Goal: Participate in discussion: Engage in conversation with other users on a specific topic

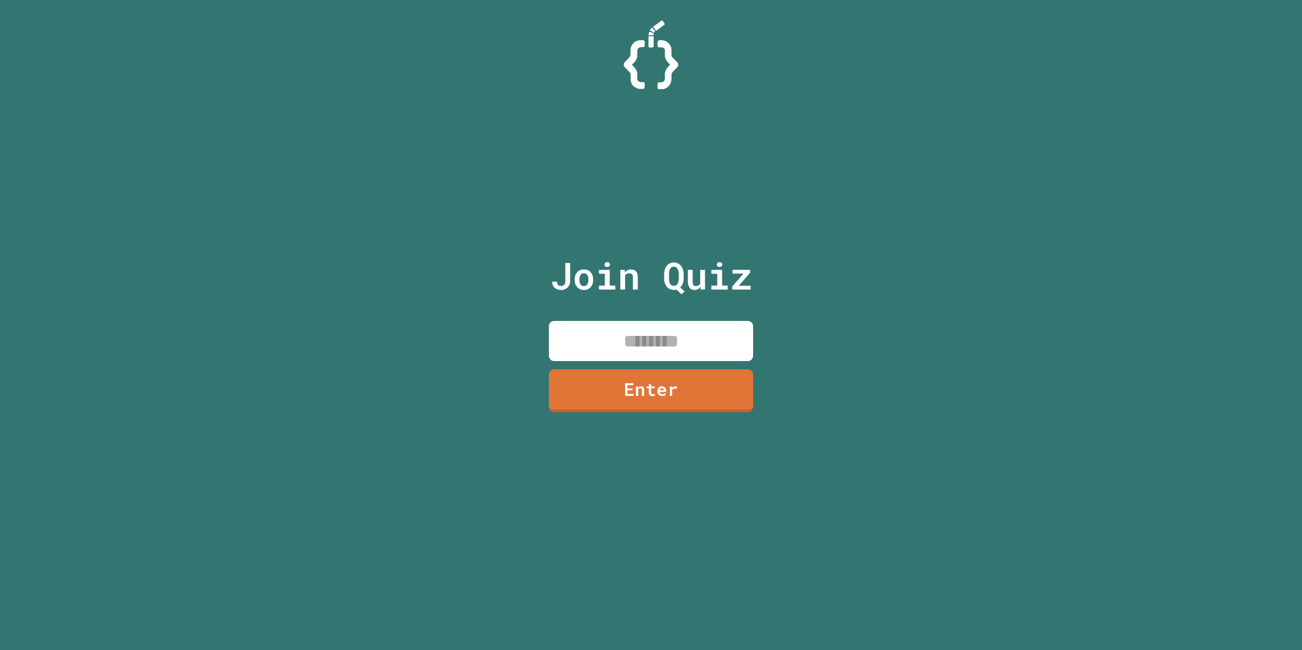
click at [655, 339] on input at bounding box center [651, 341] width 204 height 40
type input "********"
click at [646, 385] on link "Enter" at bounding box center [651, 389] width 206 height 45
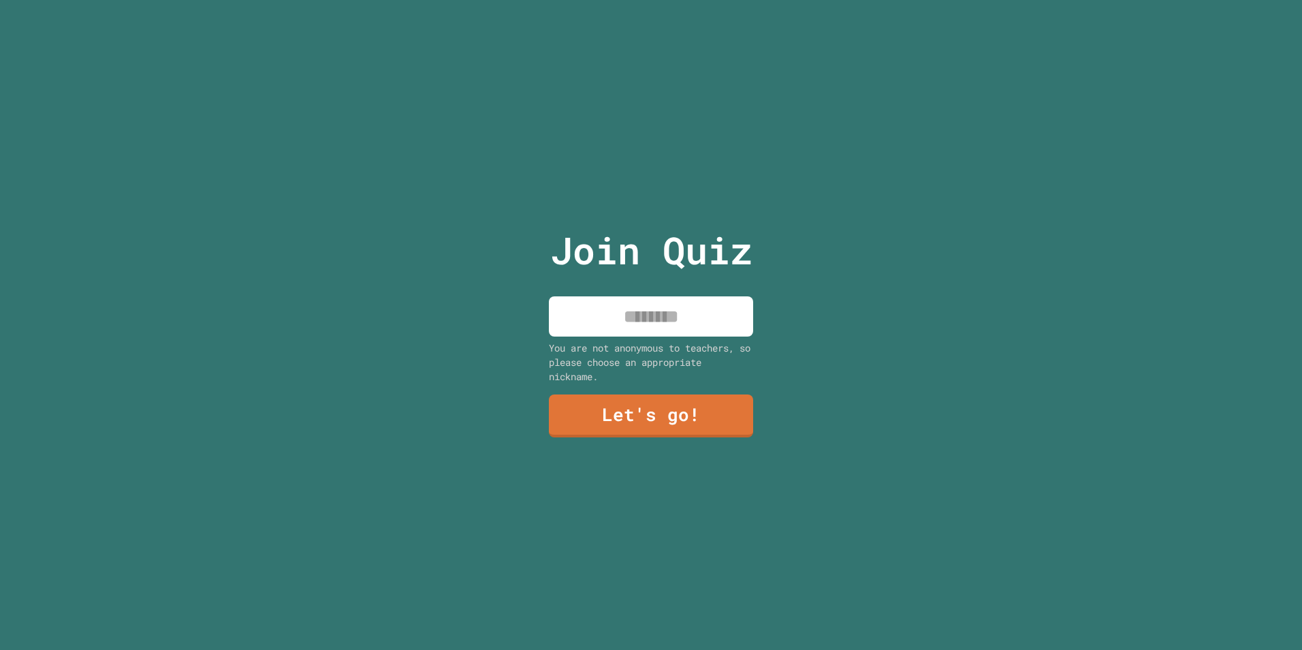
click at [702, 323] on input at bounding box center [651, 316] width 204 height 40
type input "****"
click at [703, 416] on link "Let's go!" at bounding box center [651, 413] width 187 height 45
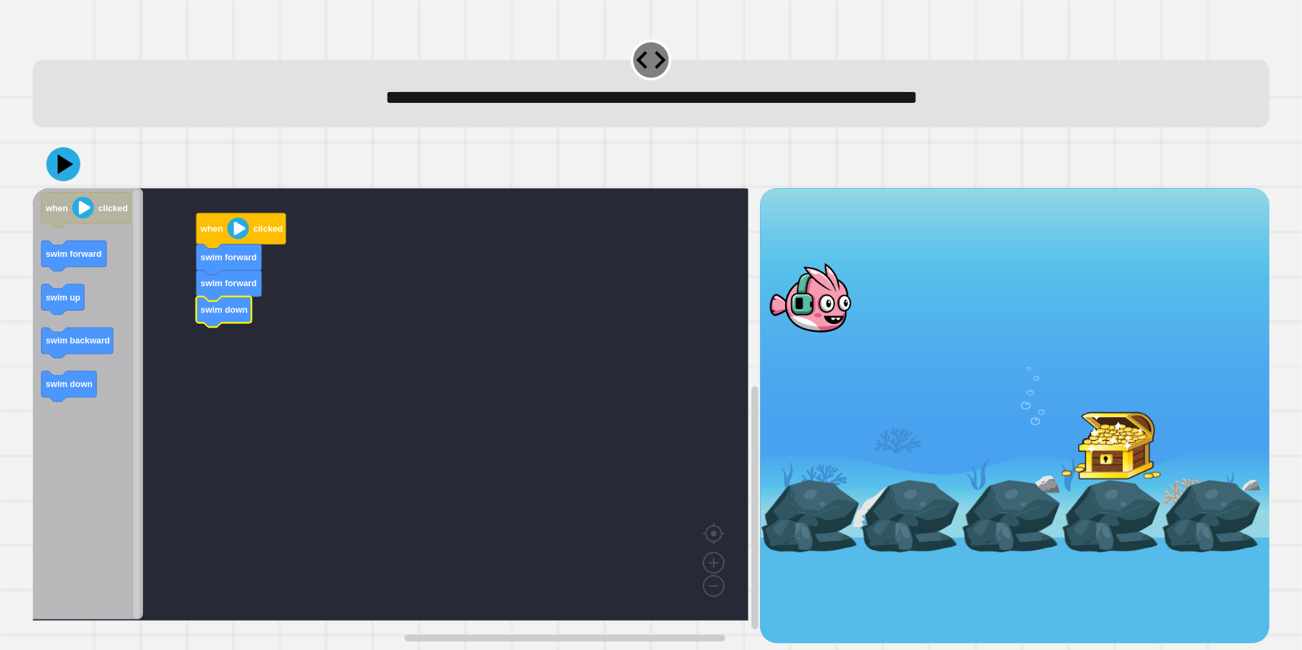
click at [90, 381] on icon "when clicked swim forward swim up swim backward swim down" at bounding box center [88, 404] width 111 height 432
click at [73, 170] on icon at bounding box center [63, 164] width 41 height 41
click at [65, 161] on icon at bounding box center [63, 164] width 41 height 41
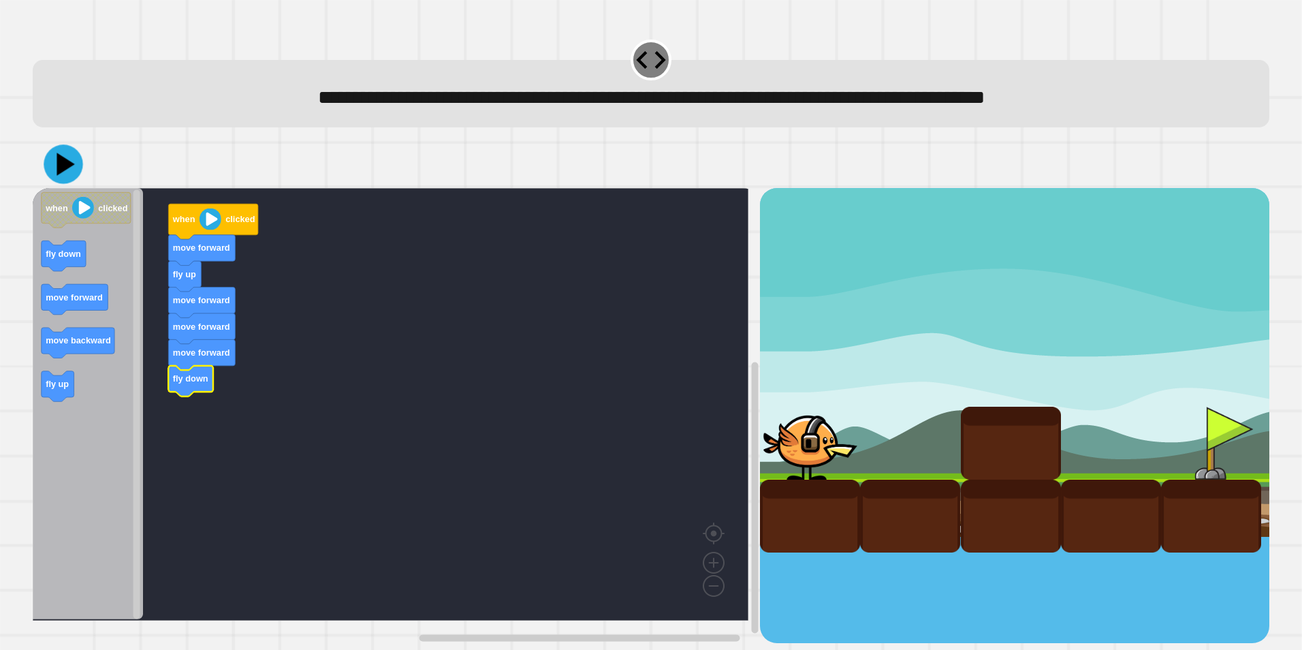
click at [71, 176] on icon at bounding box center [63, 163] width 39 height 39
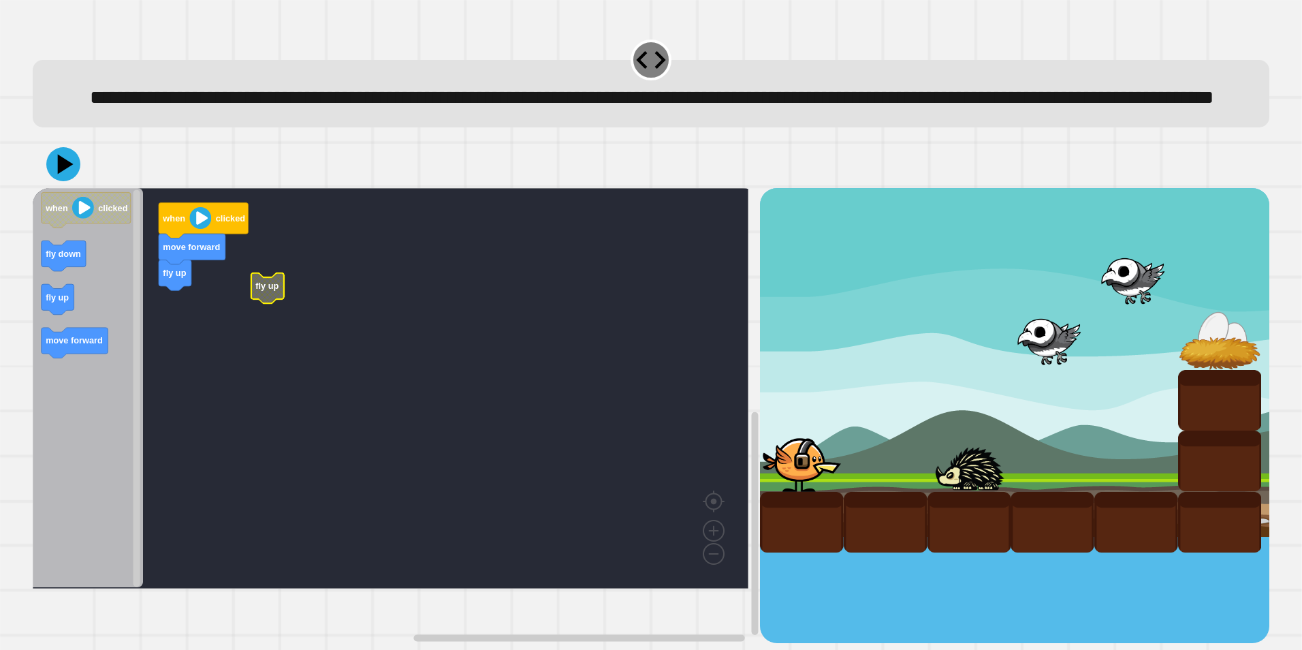
click at [191, 334] on rect "Blockly Workspace" at bounding box center [391, 388] width 716 height 400
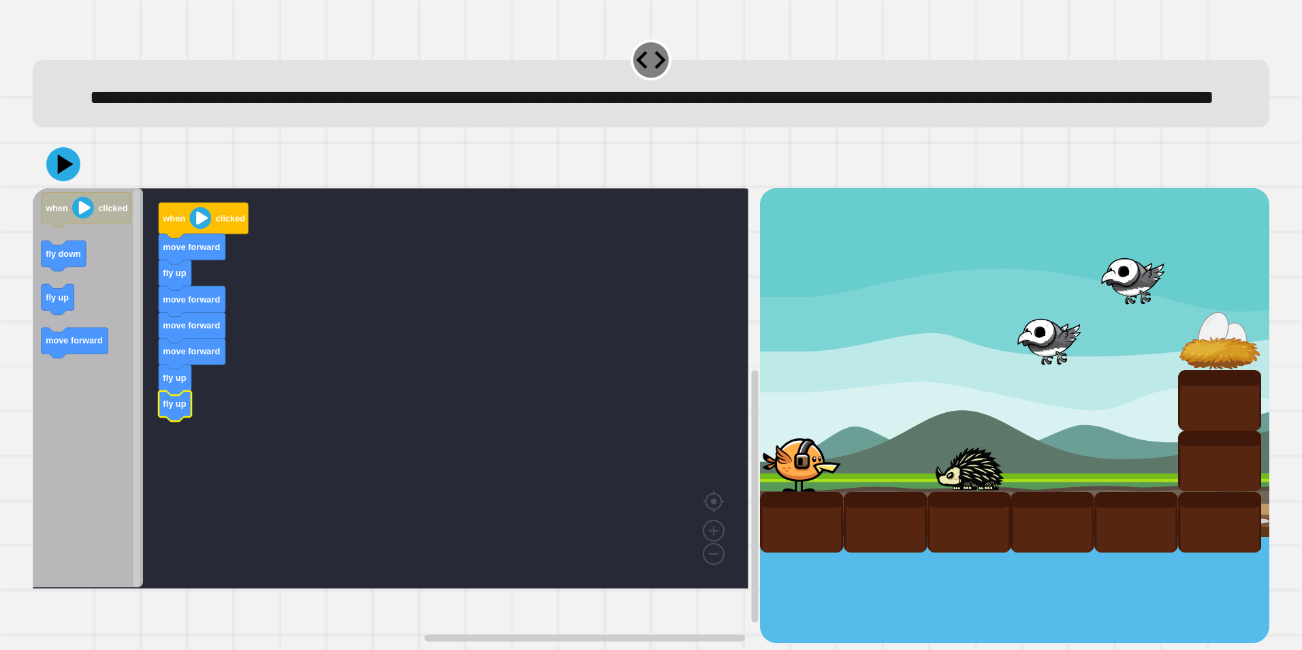
click at [76, 395] on icon "Blockly Workspace" at bounding box center [88, 388] width 111 height 400
click at [72, 185] on icon at bounding box center [63, 164] width 41 height 41
click at [66, 185] on icon at bounding box center [63, 164] width 41 height 41
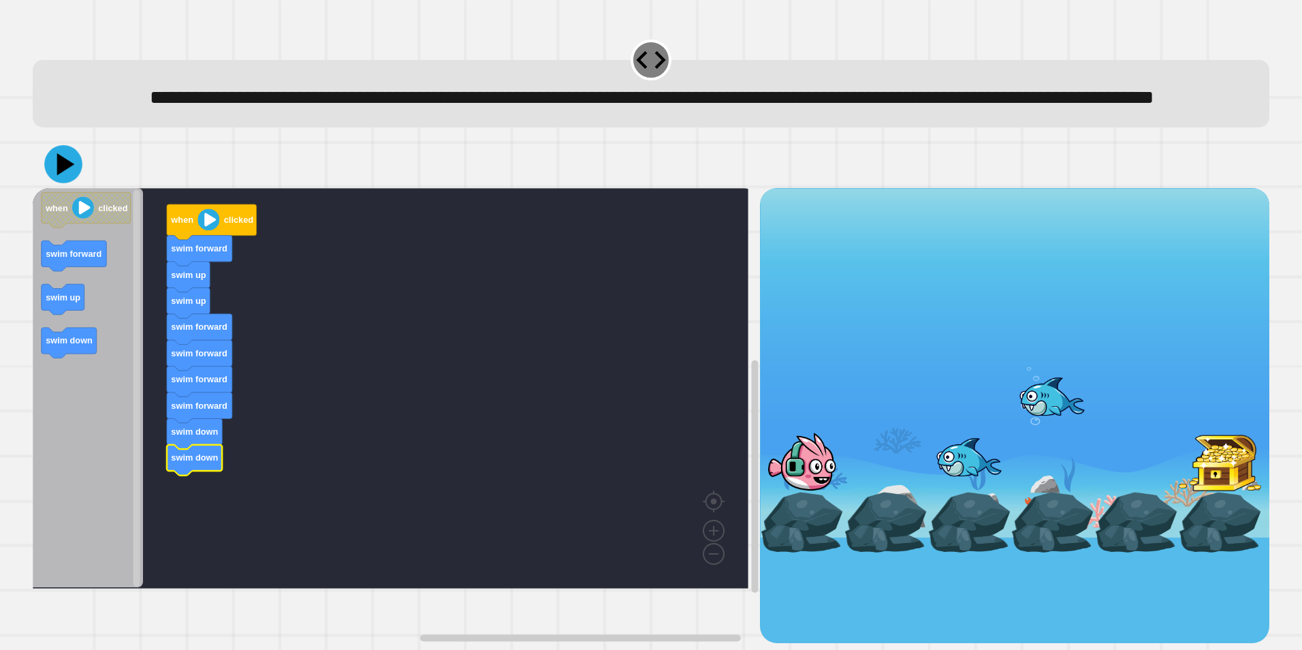
click at [54, 183] on icon at bounding box center [63, 164] width 38 height 38
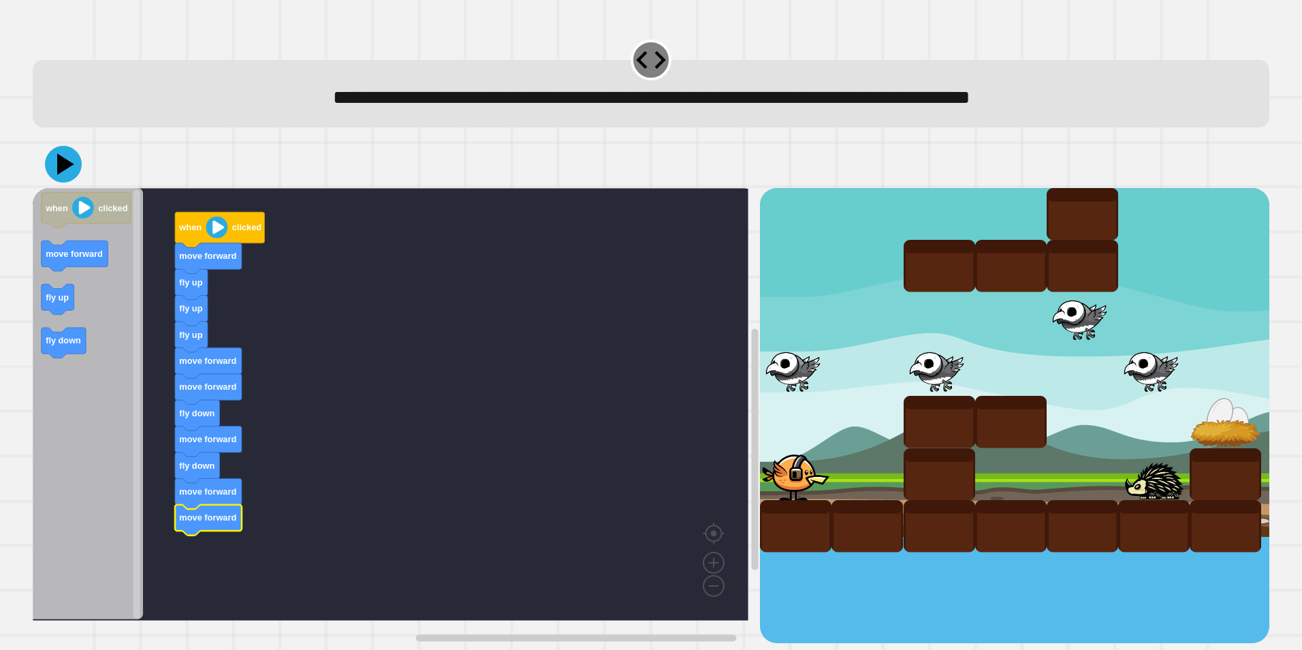
click at [72, 173] on icon at bounding box center [63, 164] width 37 height 37
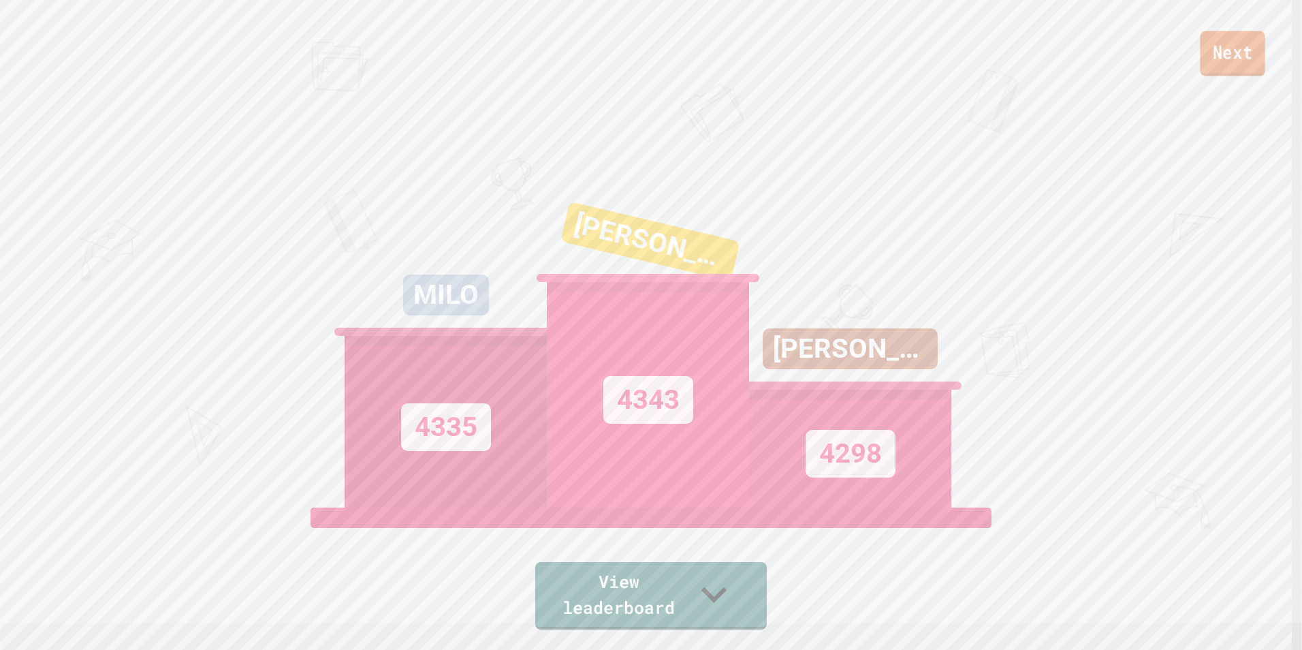
click at [1231, 63] on link "Next" at bounding box center [1232, 53] width 65 height 45
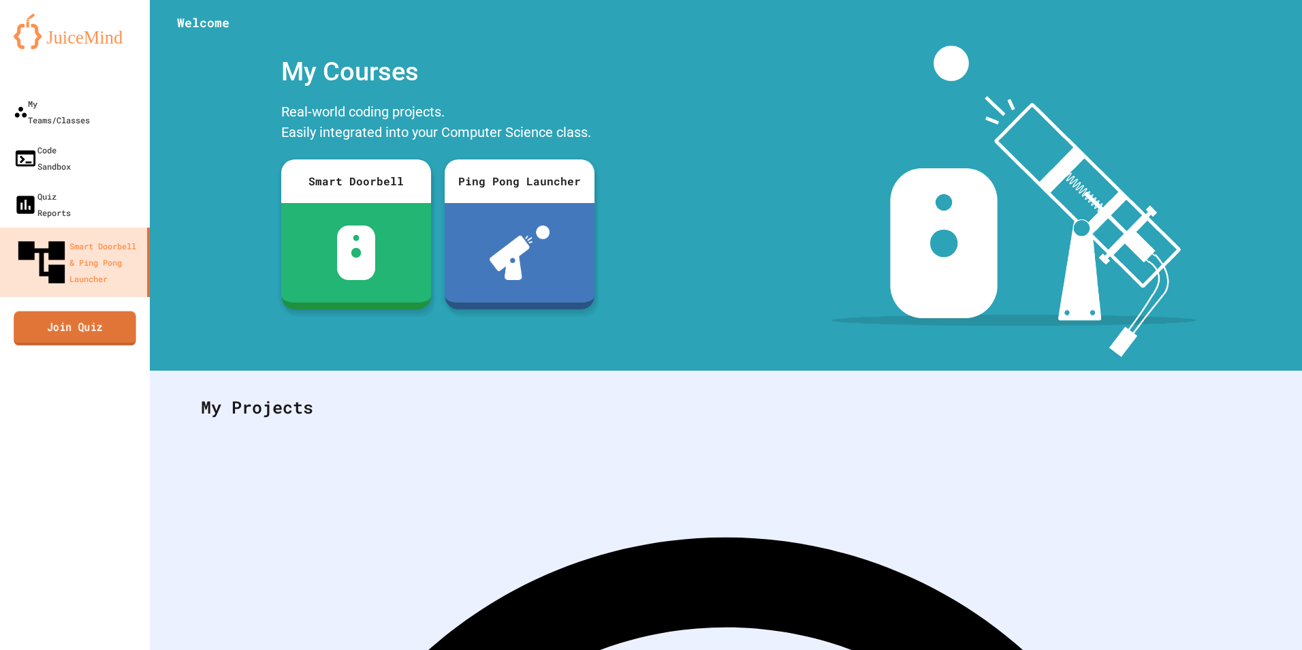
click at [78, 311] on link "Join Quiz" at bounding box center [75, 328] width 123 height 34
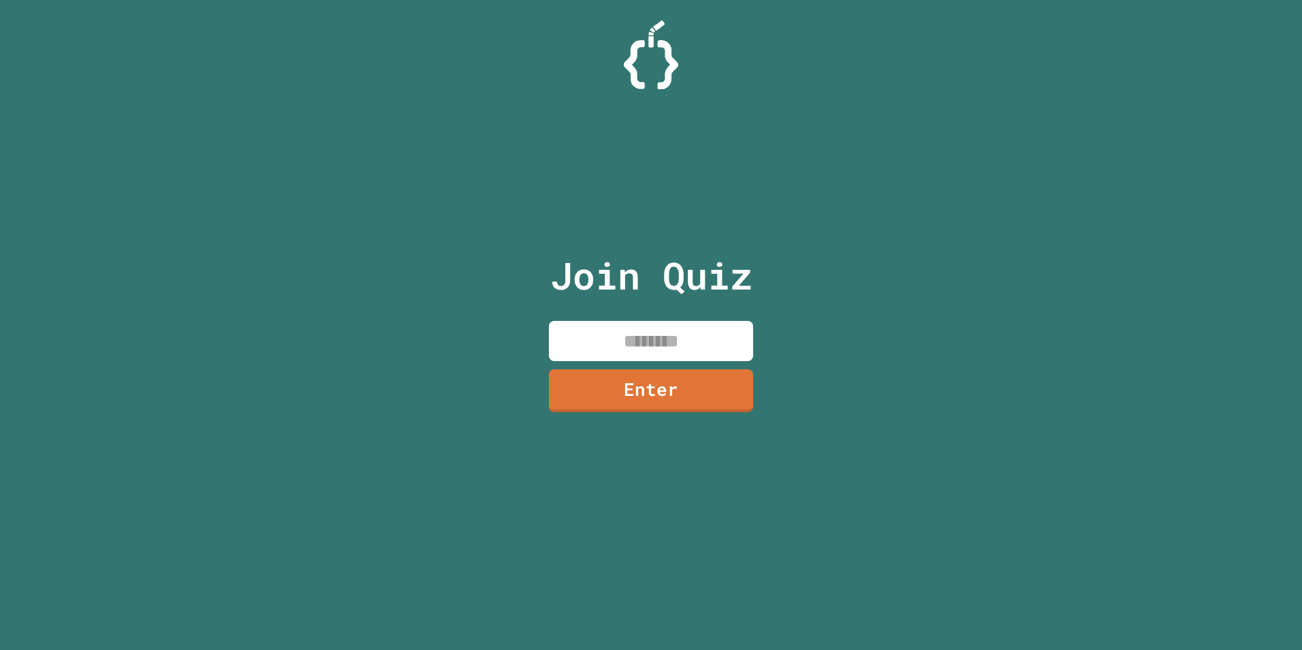
click at [616, 350] on input at bounding box center [651, 341] width 204 height 40
type input "********"
click at [650, 393] on link "Enter" at bounding box center [651, 389] width 206 height 45
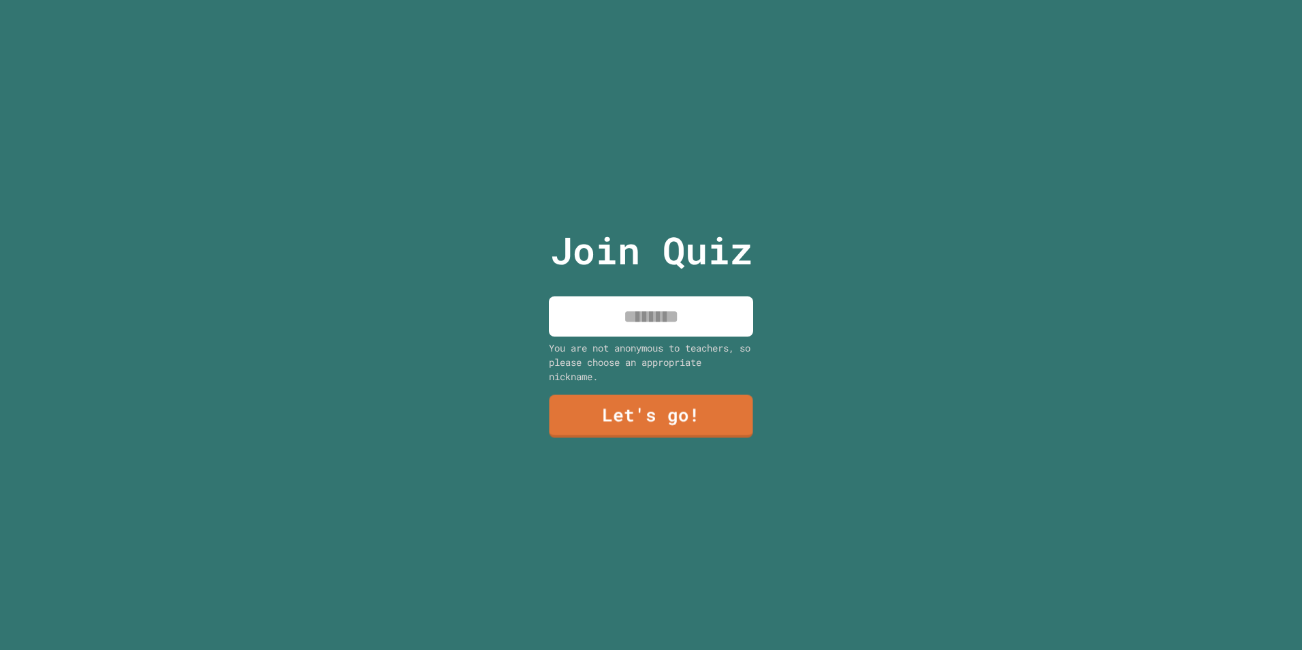
click at [689, 322] on input at bounding box center [651, 316] width 204 height 40
type input "****"
click at [717, 403] on link "Let's go!" at bounding box center [650, 413] width 185 height 45
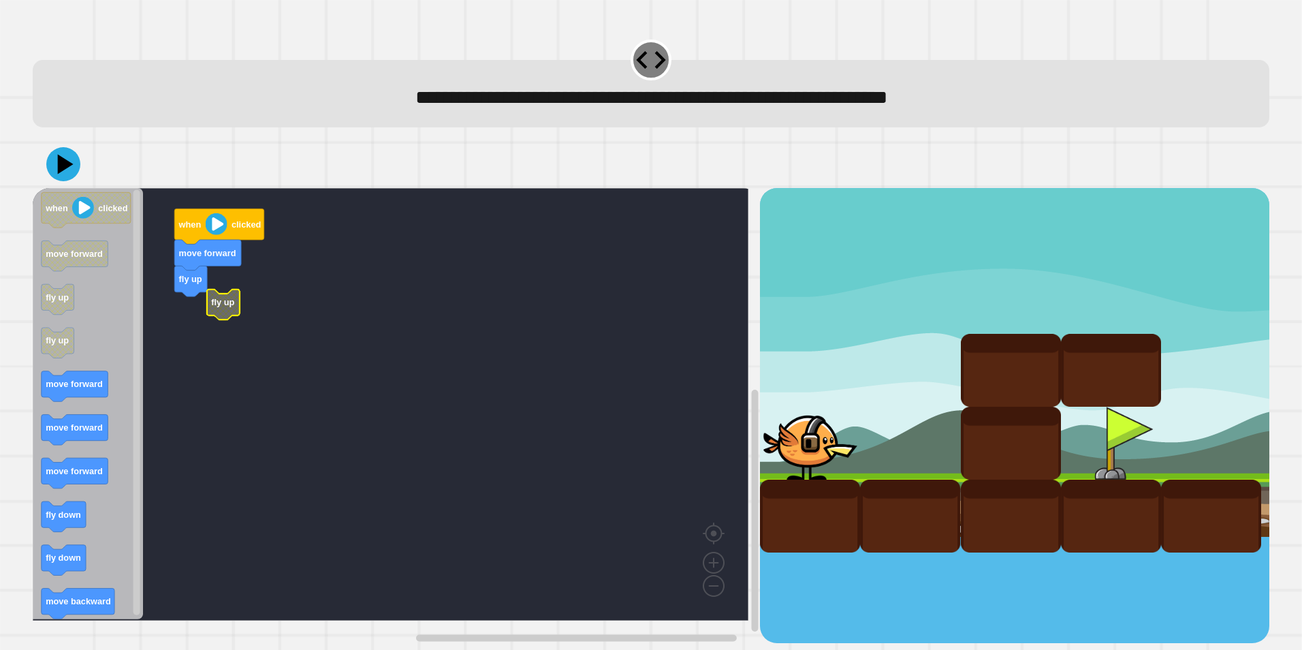
click at [187, 302] on rect "Blockly Workspace" at bounding box center [391, 404] width 716 height 432
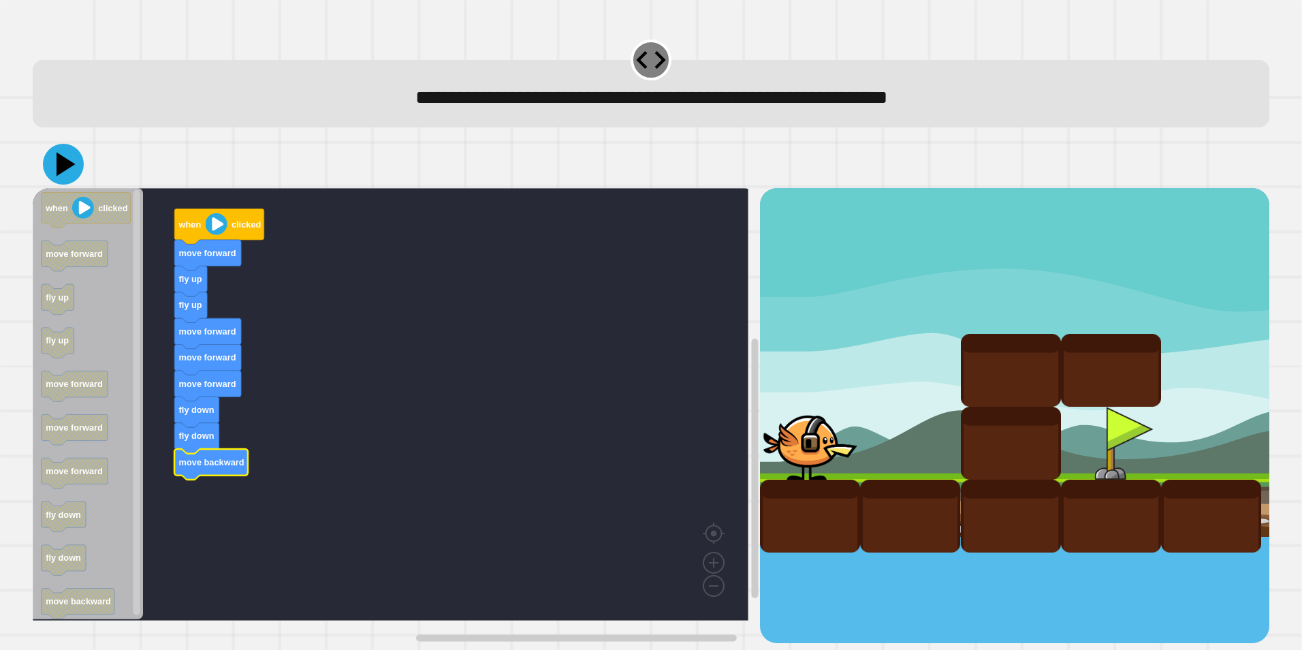
click at [68, 168] on icon at bounding box center [66, 164] width 19 height 24
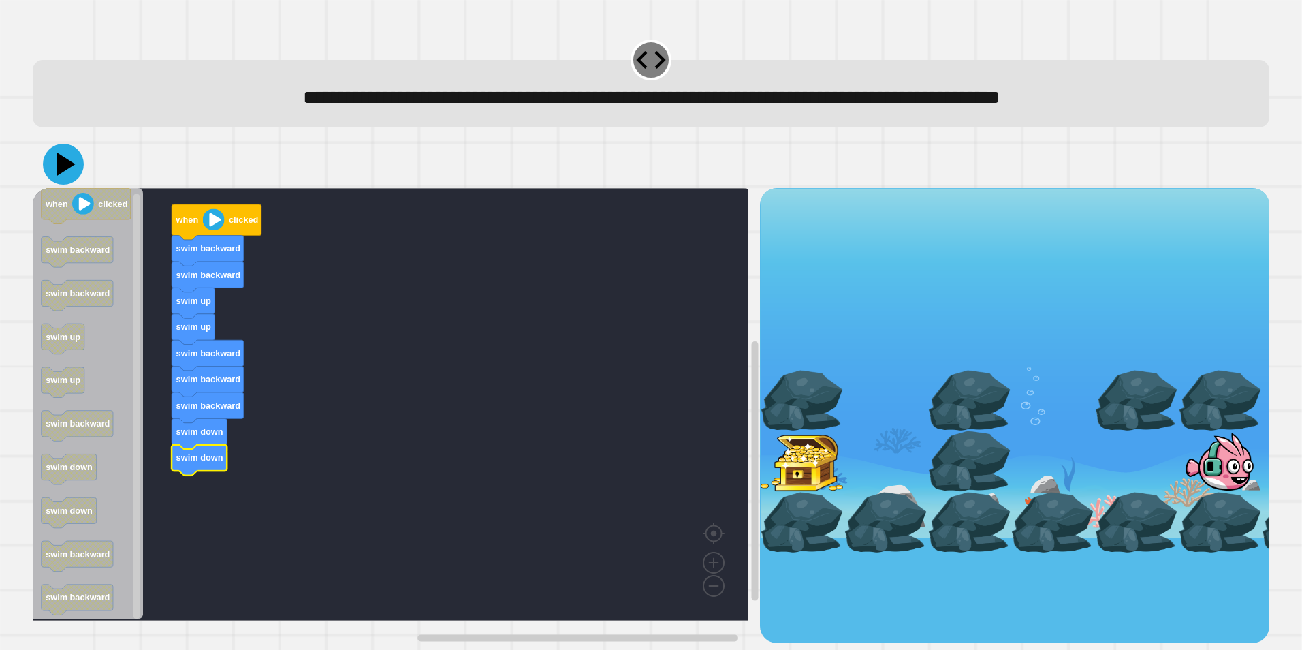
click at [63, 169] on icon at bounding box center [66, 164] width 19 height 24
click at [63, 168] on icon at bounding box center [66, 164] width 19 height 24
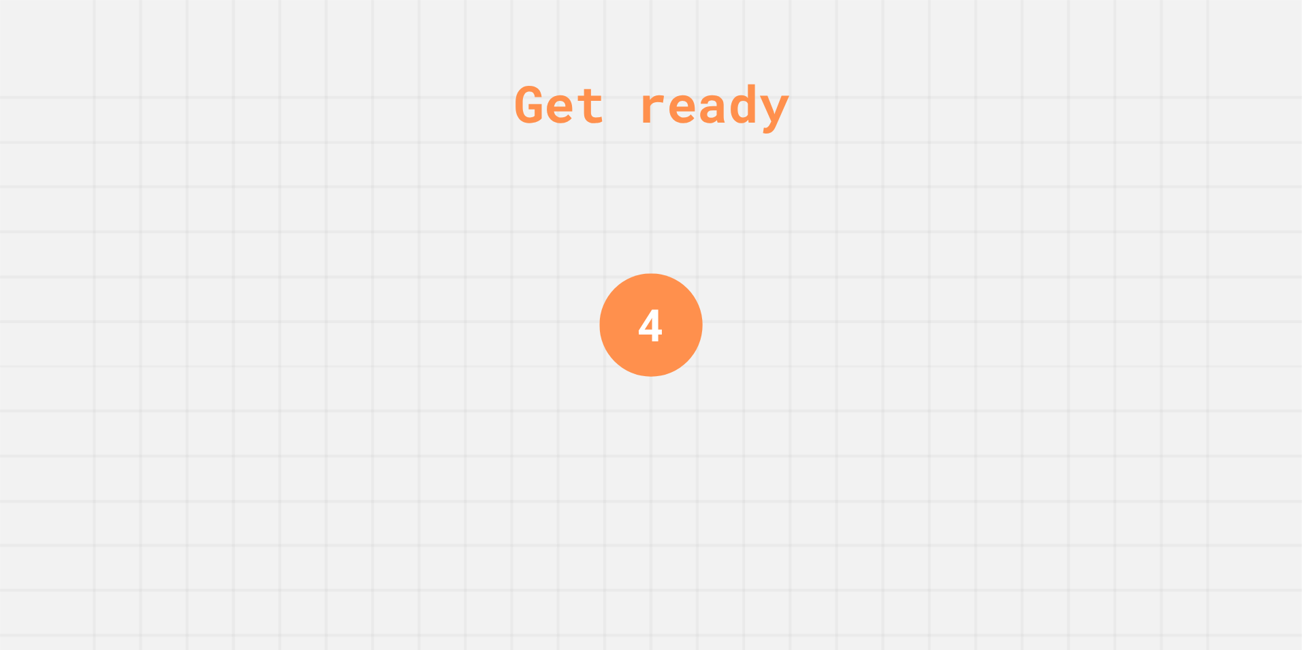
click at [881, 381] on div "Get ready 4" at bounding box center [651, 325] width 1302 height 650
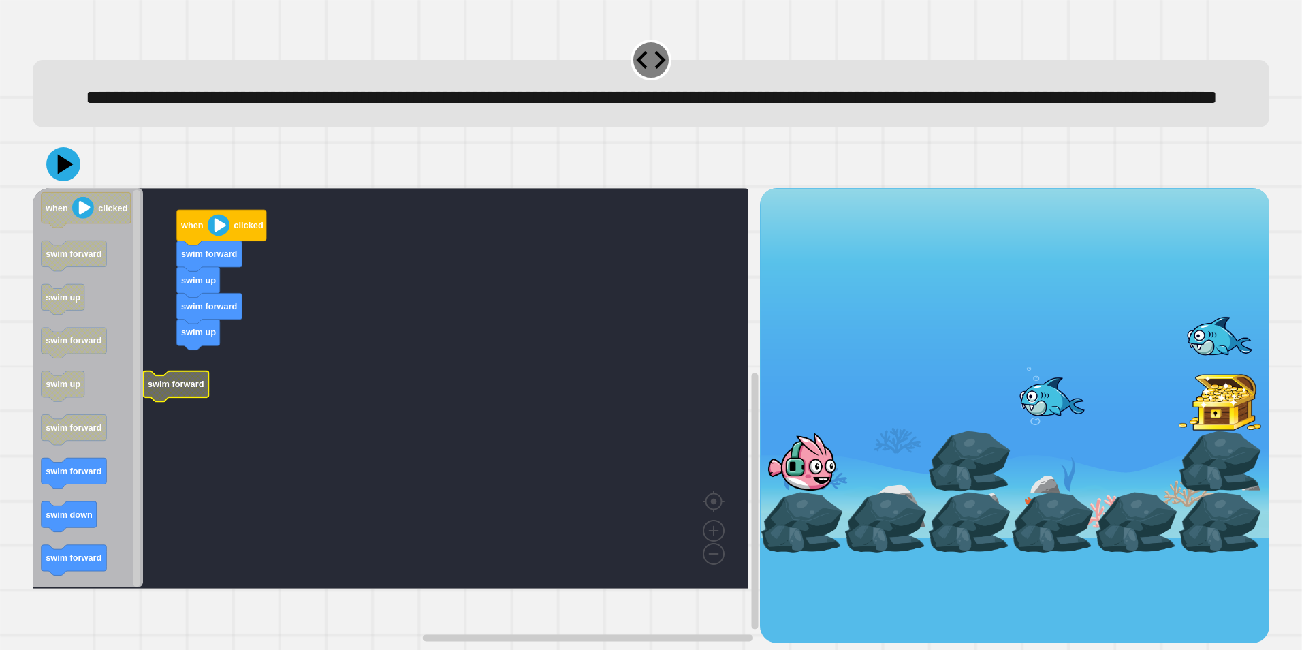
click at [173, 400] on rect "Blockly Workspace" at bounding box center [391, 388] width 716 height 400
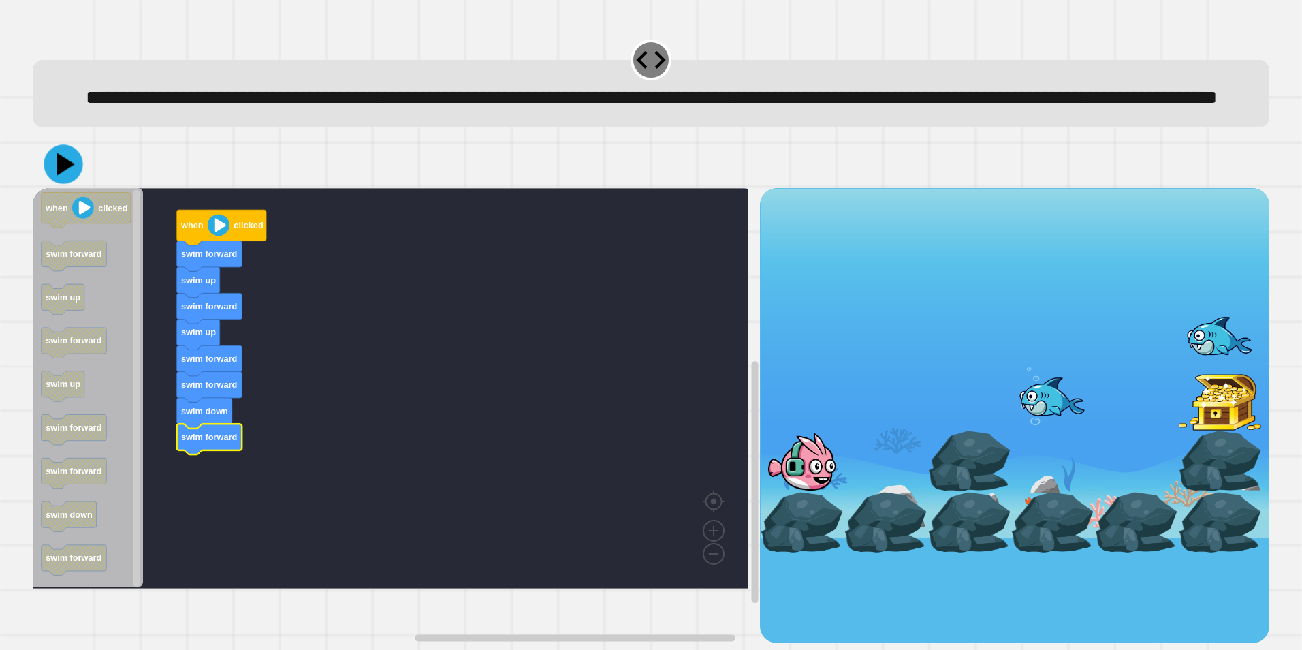
click at [61, 183] on icon at bounding box center [63, 163] width 39 height 39
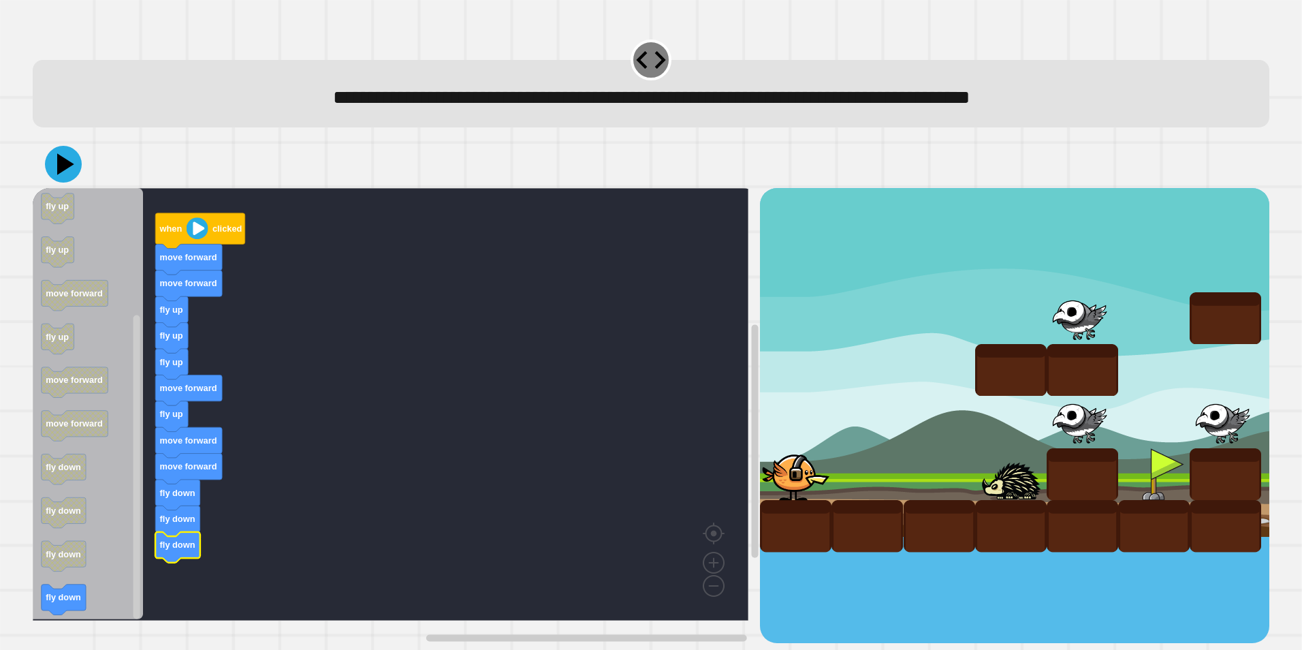
click at [69, 166] on icon at bounding box center [65, 164] width 17 height 22
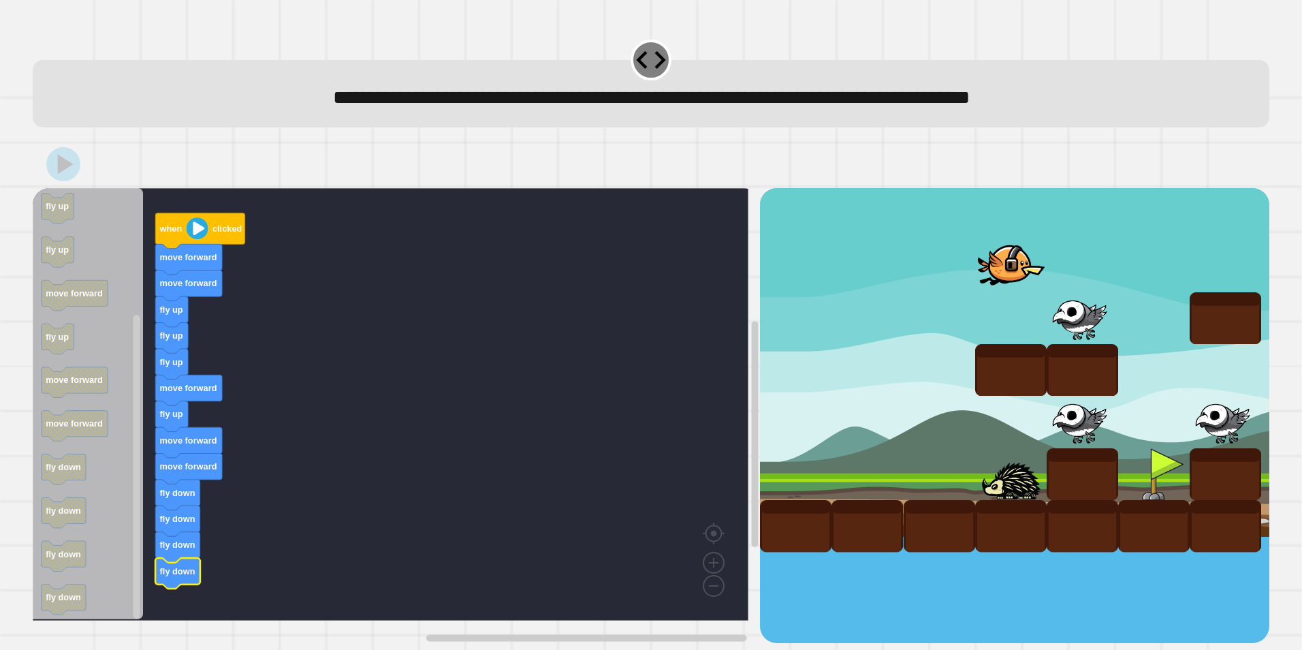
click at [533, 409] on rect "Blockly Workspace" at bounding box center [391, 404] width 716 height 432
click at [70, 163] on icon at bounding box center [63, 164] width 41 height 41
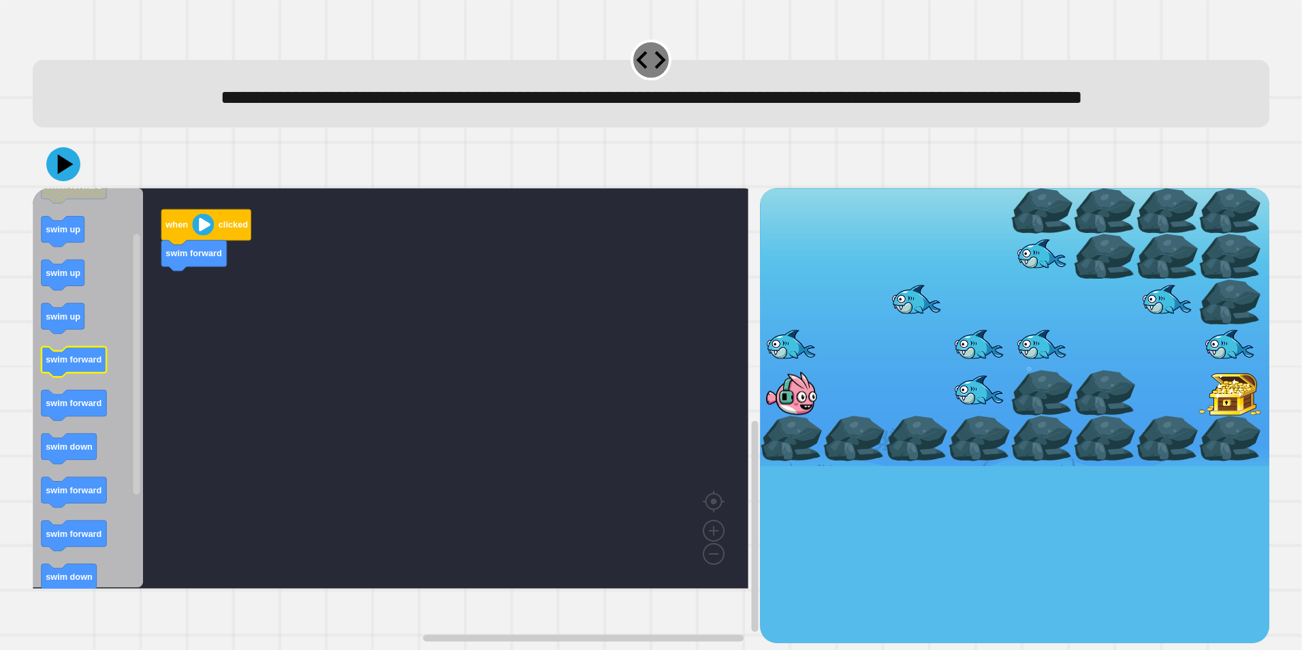
click at [82, 377] on icon "Blockly Workspace" at bounding box center [74, 362] width 65 height 31
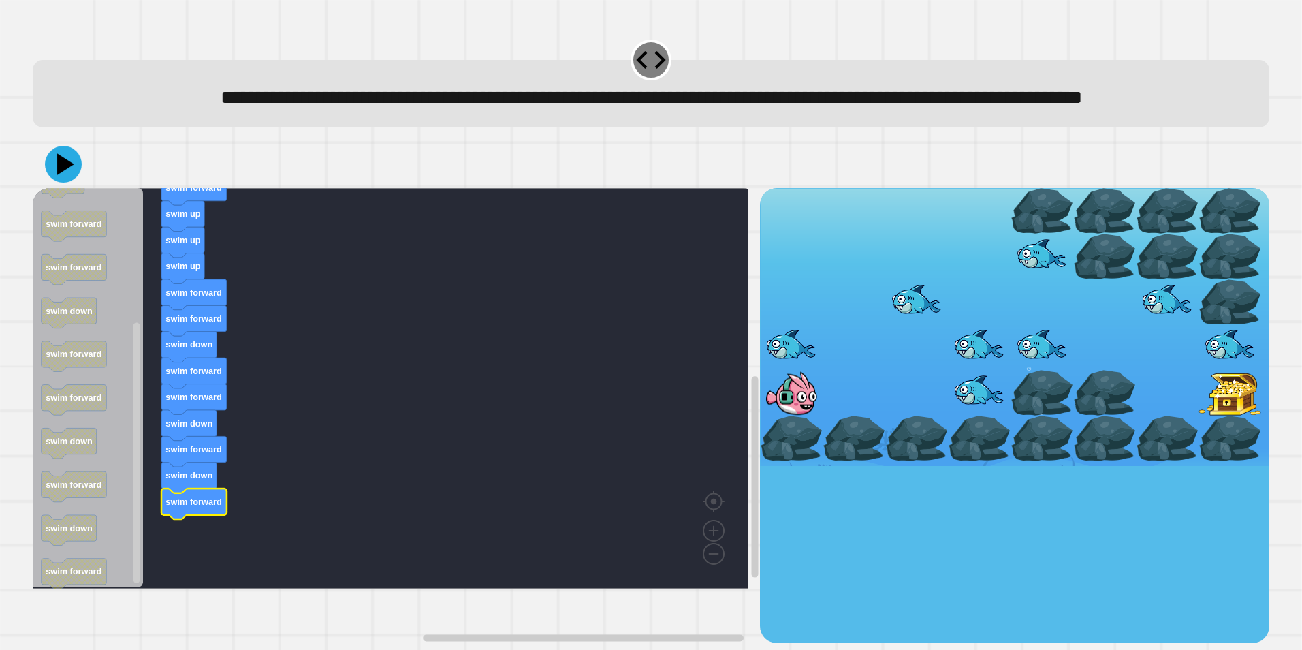
click at [65, 174] on icon at bounding box center [65, 163] width 17 height 21
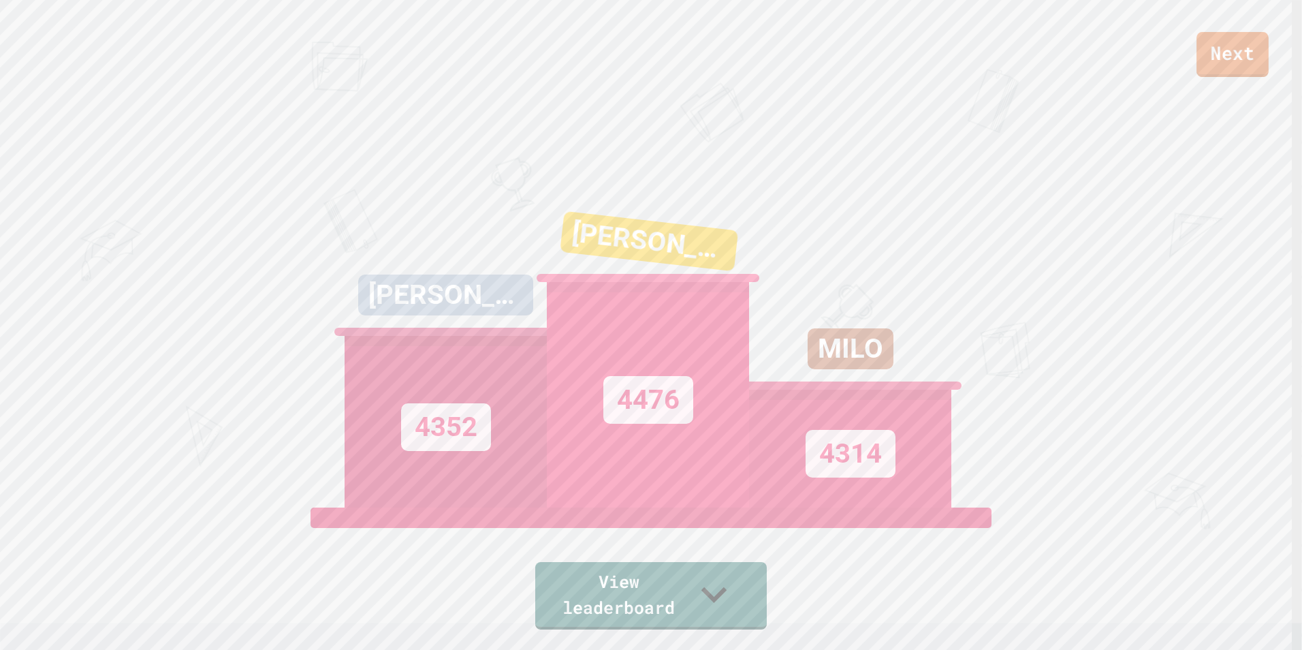
click at [1233, 51] on link "Next" at bounding box center [1233, 54] width 72 height 45
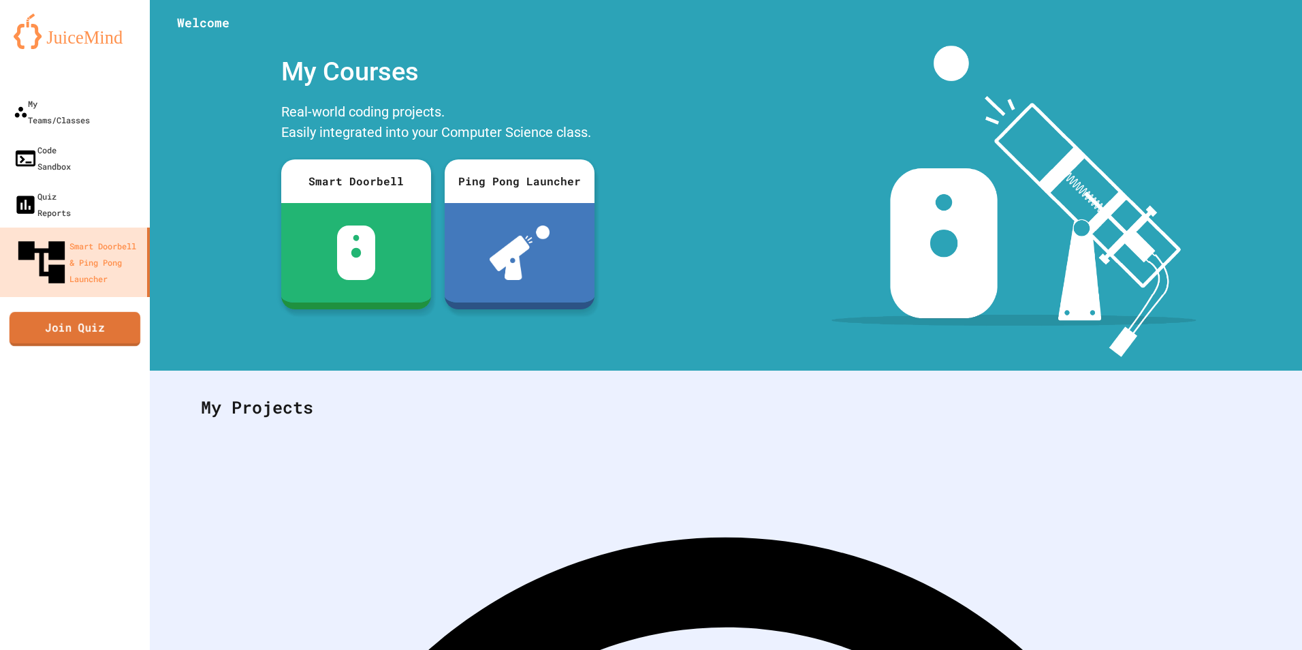
click at [91, 311] on link "Join Quiz" at bounding box center [75, 328] width 131 height 34
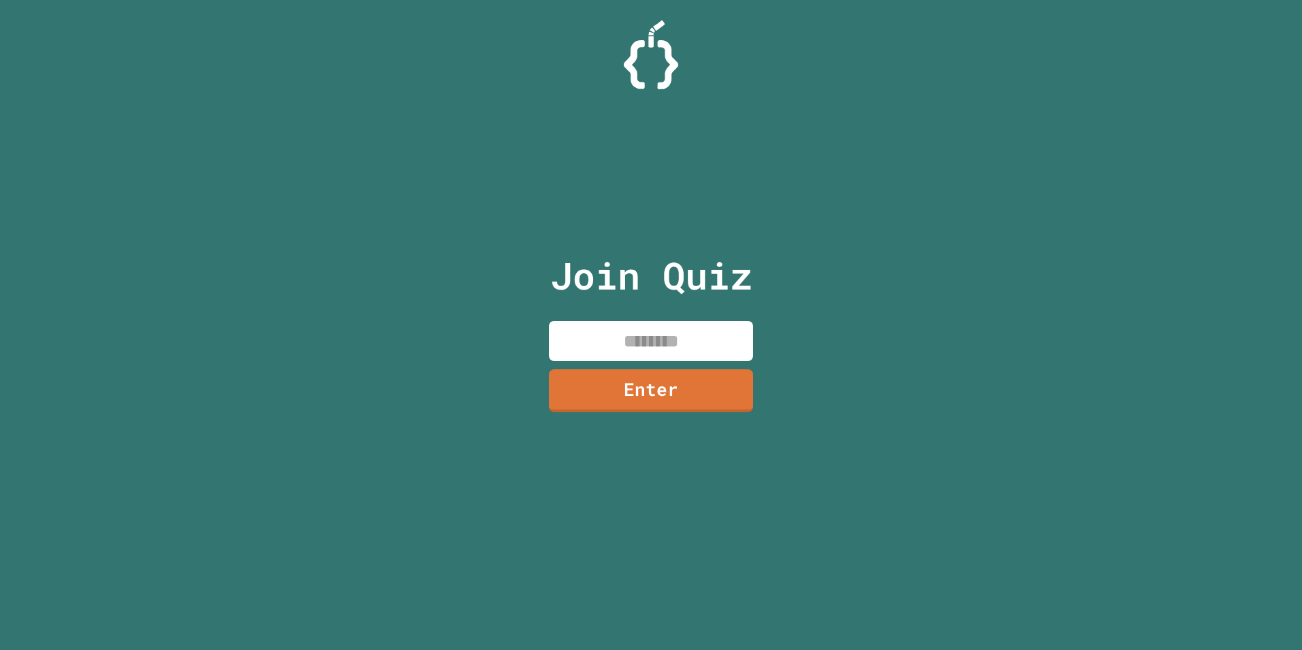
drag, startPoint x: 598, startPoint y: 333, endPoint x: 588, endPoint y: 327, distance: 11.3
click at [595, 333] on input at bounding box center [651, 341] width 204 height 40
type input "********"
click at [666, 391] on link "Enter" at bounding box center [651, 388] width 194 height 45
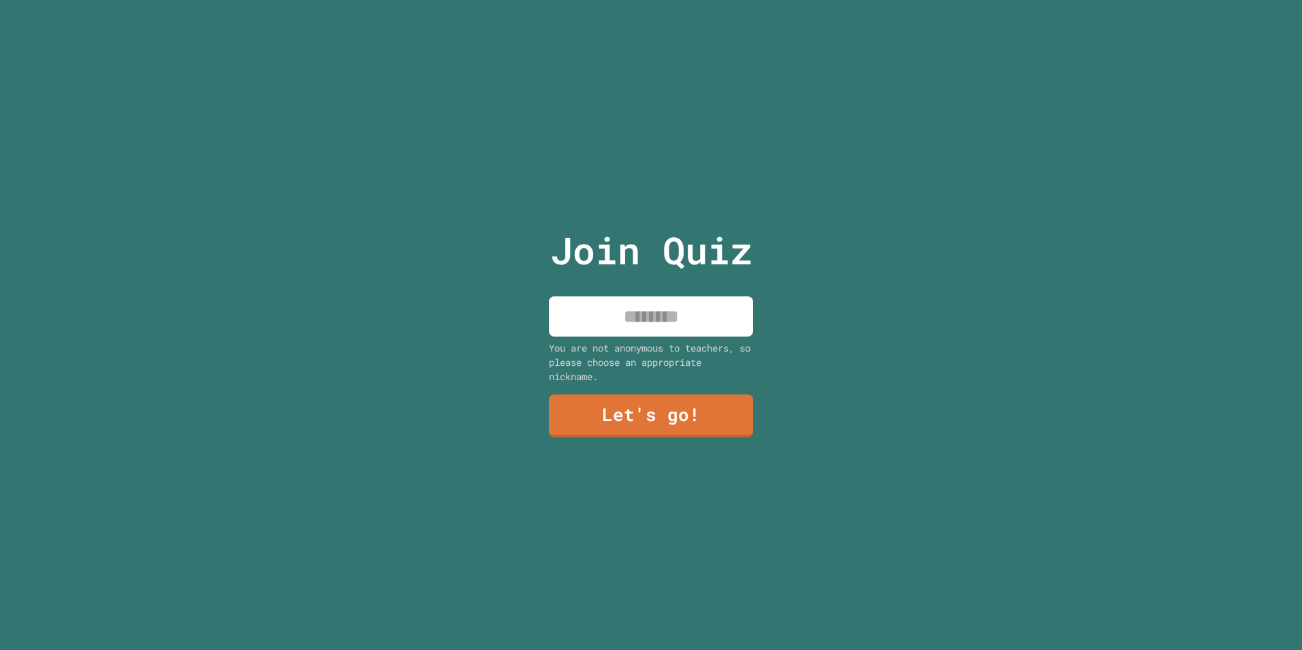
click at [657, 326] on input at bounding box center [651, 316] width 204 height 40
type input "****"
click at [655, 383] on div "Join Quiz **** You are not anonymous to teachers, so please choose an appropria…" at bounding box center [652, 325] width 230 height 650
click at [674, 415] on link "Let's go!" at bounding box center [651, 414] width 202 height 45
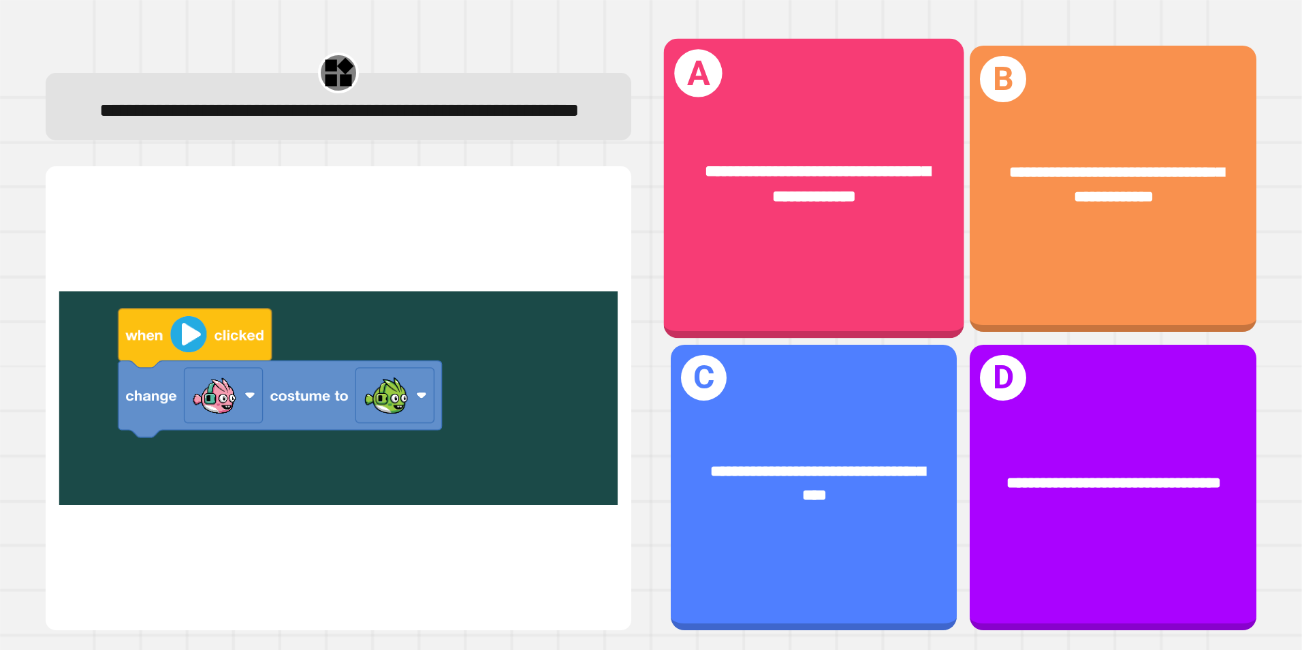
click at [794, 259] on div "**********" at bounding box center [814, 189] width 300 height 300
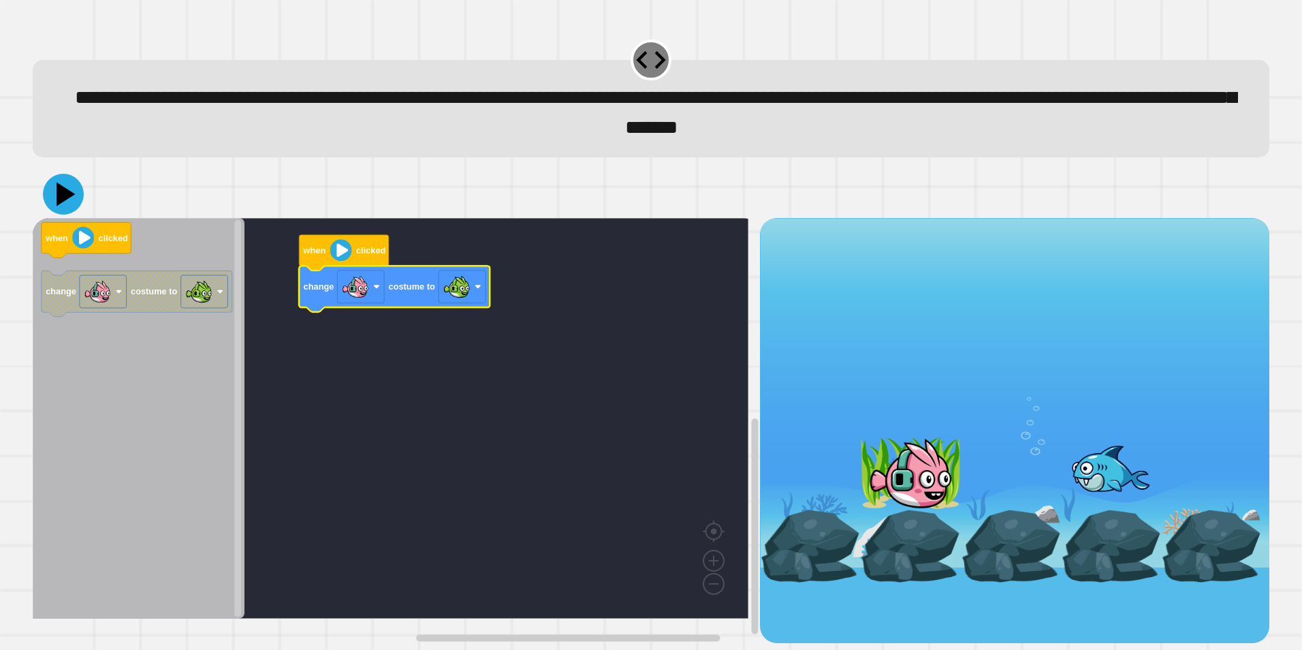
drag, startPoint x: 76, startPoint y: 191, endPoint x: 84, endPoint y: 186, distance: 9.5
click at [84, 186] on div at bounding box center [651, 194] width 1237 height 48
click at [46, 194] on button at bounding box center [63, 194] width 41 height 41
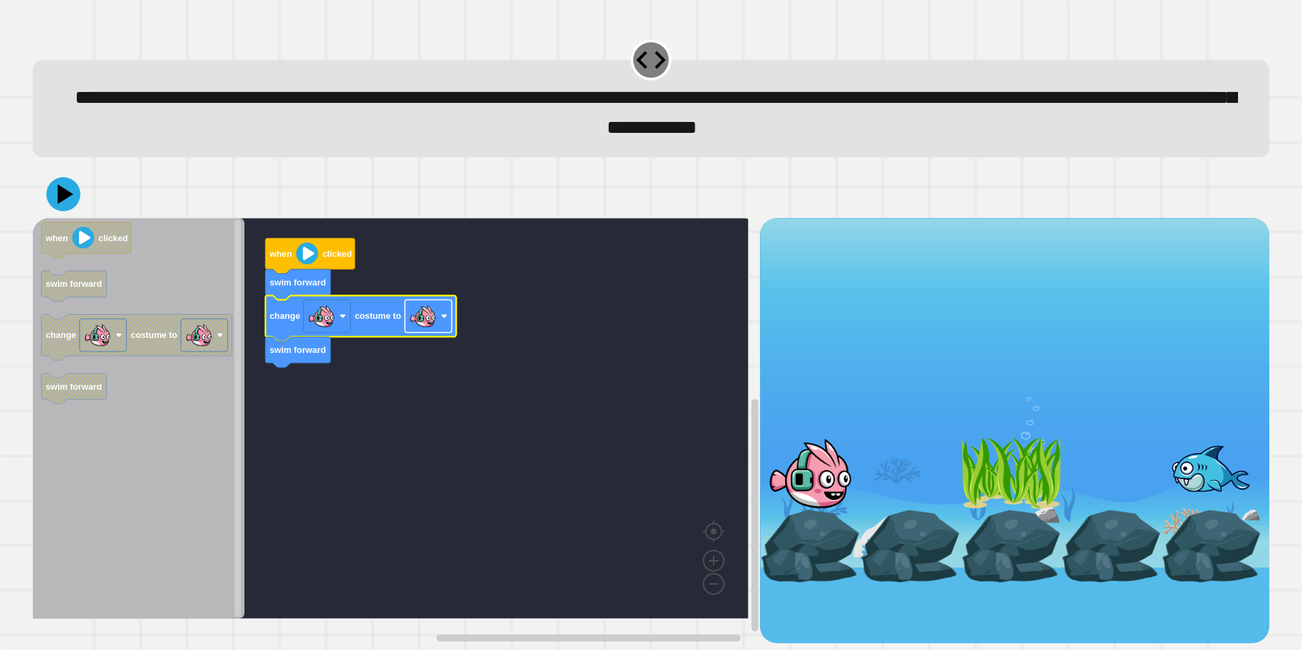
click at [439, 328] on rect "Blockly Workspace" at bounding box center [428, 316] width 47 height 33
click at [67, 195] on icon at bounding box center [66, 194] width 19 height 24
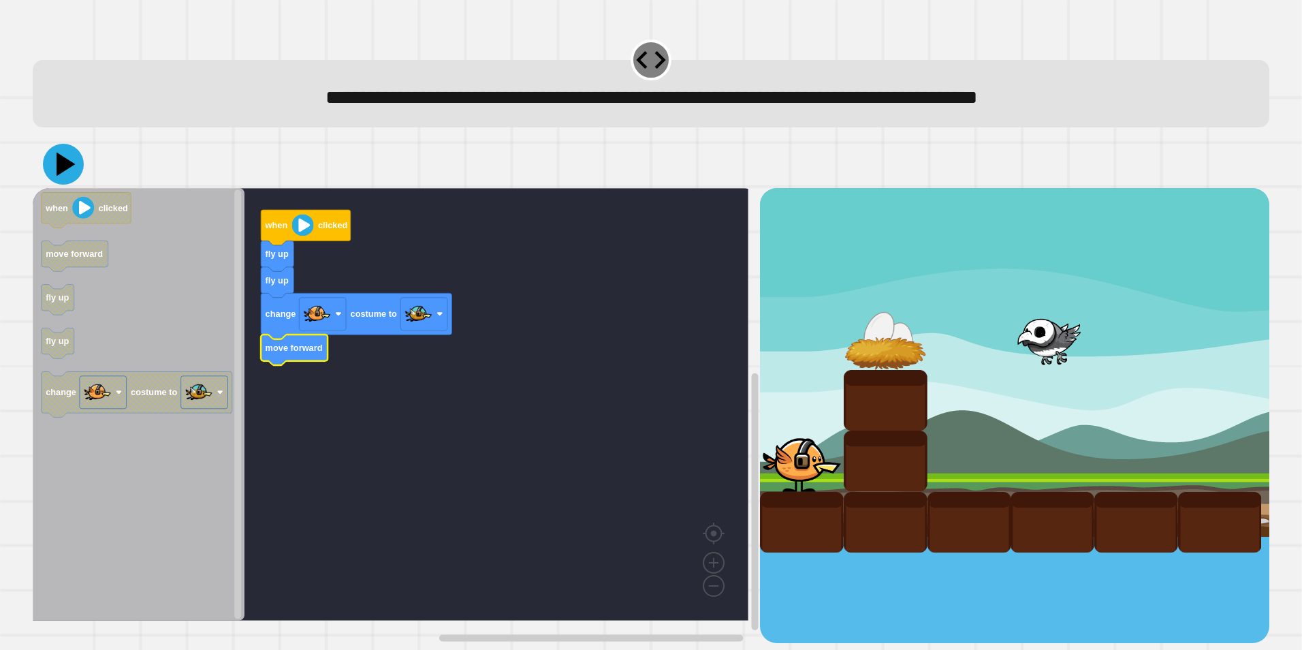
click at [69, 167] on icon at bounding box center [66, 164] width 19 height 24
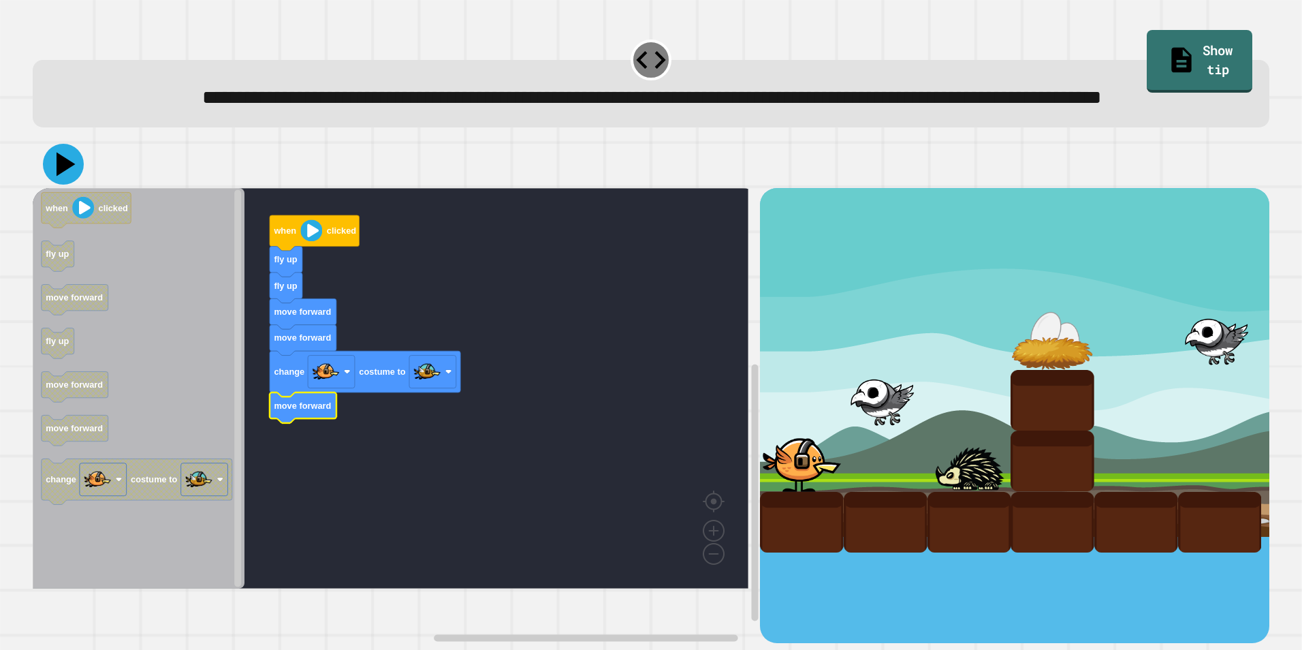
click at [53, 185] on icon at bounding box center [63, 164] width 41 height 41
